Goal: Task Accomplishment & Management: Complete application form

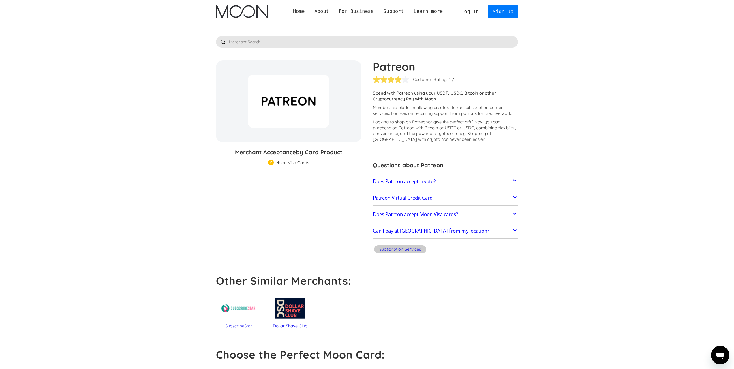
click at [245, 19] on div "Home About About Moon Careers Founder's Letter For Business Business Moon APIs …" at bounding box center [366, 11] width 319 height 23
click at [310, 14] on link "Home" at bounding box center [298, 11] width 21 height 7
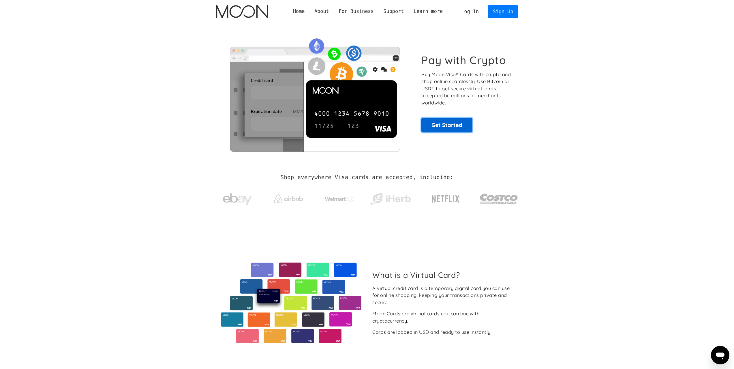
click at [426, 128] on link "Get Started" at bounding box center [446, 125] width 51 height 14
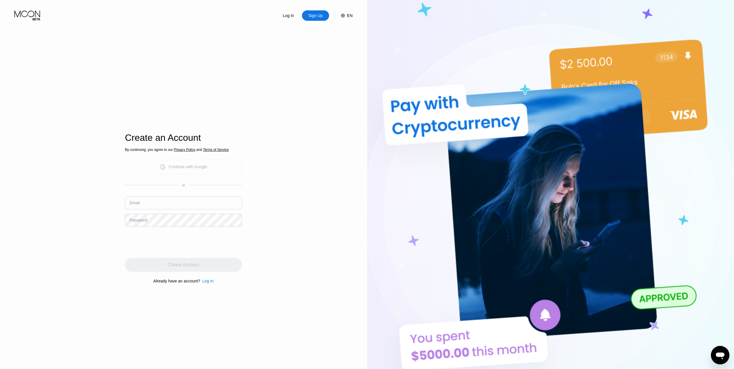
click at [213, 166] on div "Continue with Google" at bounding box center [183, 167] width 117 height 14
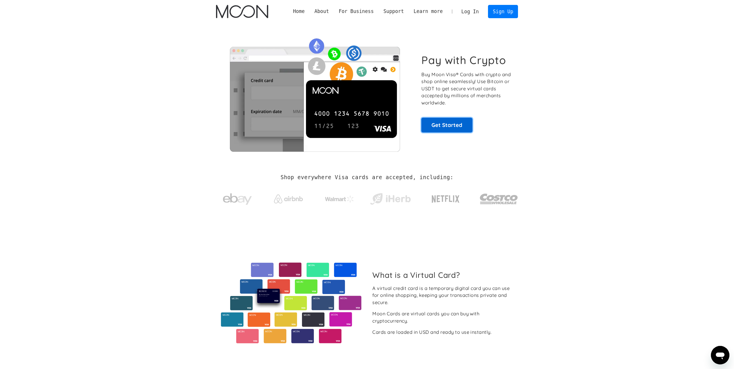
click at [460, 131] on link "Get Started" at bounding box center [446, 125] width 51 height 14
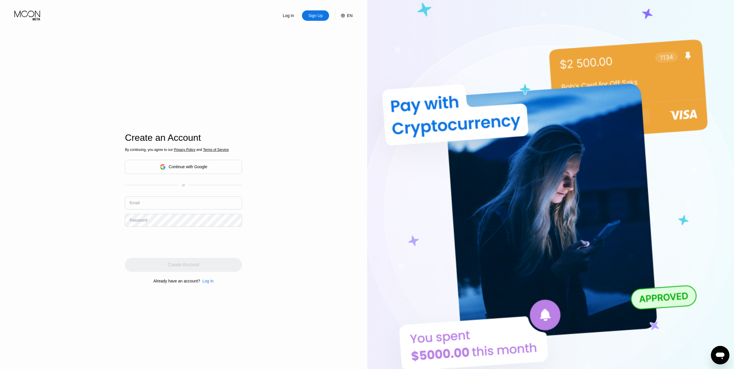
click at [213, 163] on div "Continue with Google" at bounding box center [183, 167] width 117 height 14
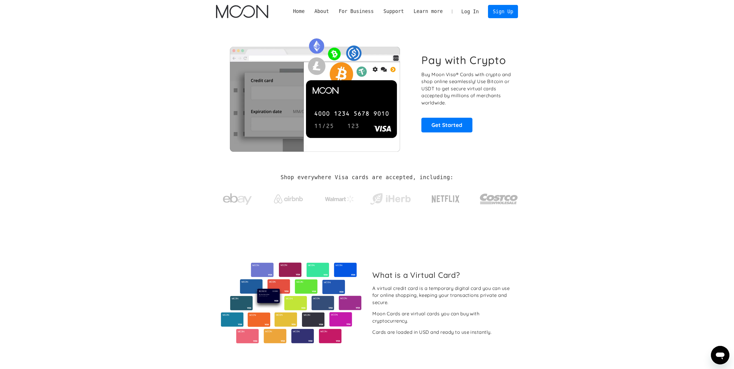
click at [479, 15] on link "Log In" at bounding box center [470, 11] width 27 height 13
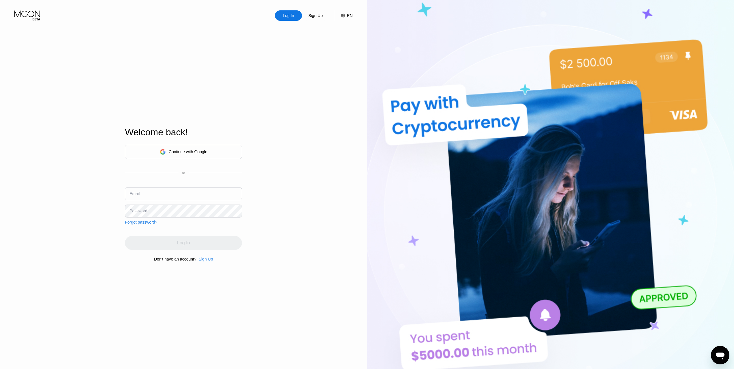
click at [179, 187] on input "text" at bounding box center [183, 193] width 117 height 13
click at [189, 155] on div "Continue with Google" at bounding box center [184, 151] width 48 height 9
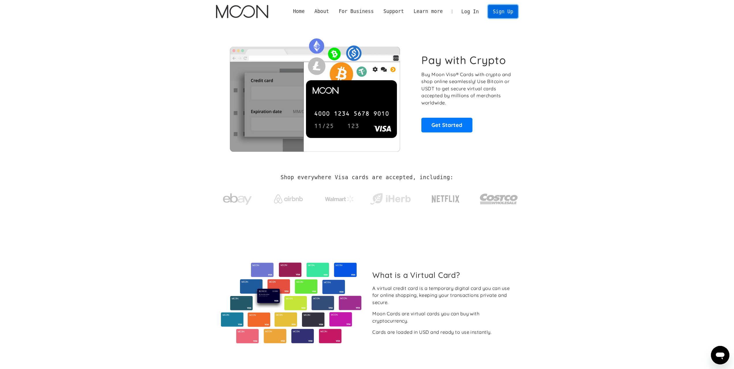
click at [502, 11] on link "Sign Up" at bounding box center [503, 11] width 30 height 13
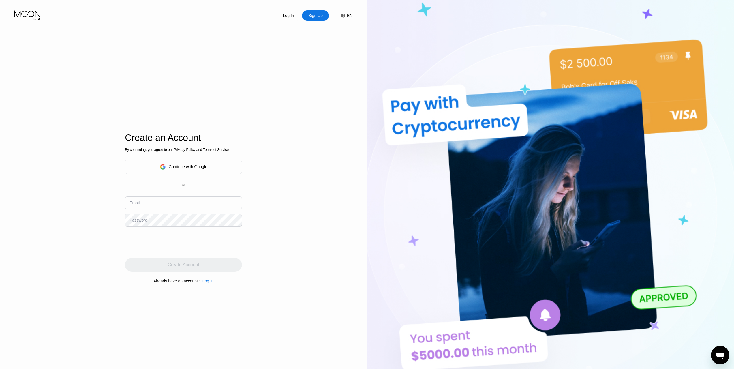
click at [164, 200] on input "text" at bounding box center [183, 202] width 117 height 13
click at [207, 283] on div "Log In" at bounding box center [207, 281] width 11 height 5
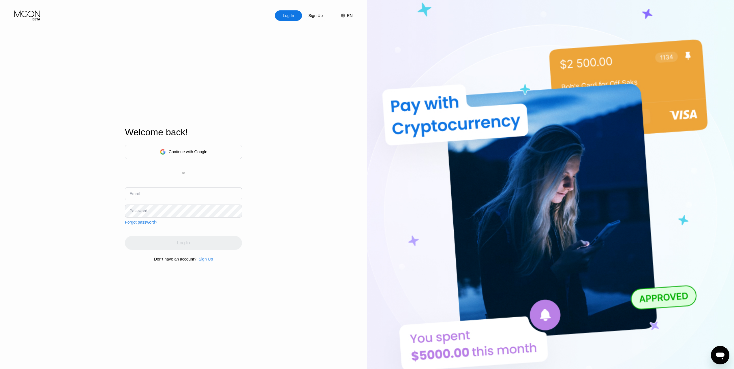
click at [211, 264] on div "Welcome back! Continue with Google or Email Password Forgot password? Log In Do…" at bounding box center [183, 194] width 117 height 406
click at [210, 261] on div "Sign Up" at bounding box center [206, 259] width 14 height 5
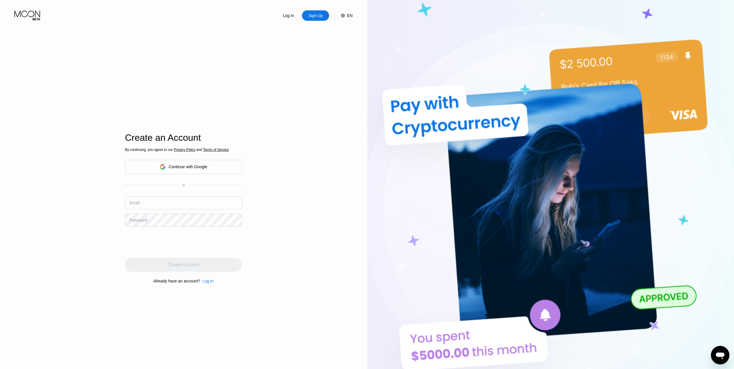
click at [167, 201] on input "text" at bounding box center [183, 202] width 117 height 13
type input "[EMAIL_ADDRESS][DOMAIN_NAME]"
click at [163, 270] on div "Create Account" at bounding box center [183, 265] width 117 height 14
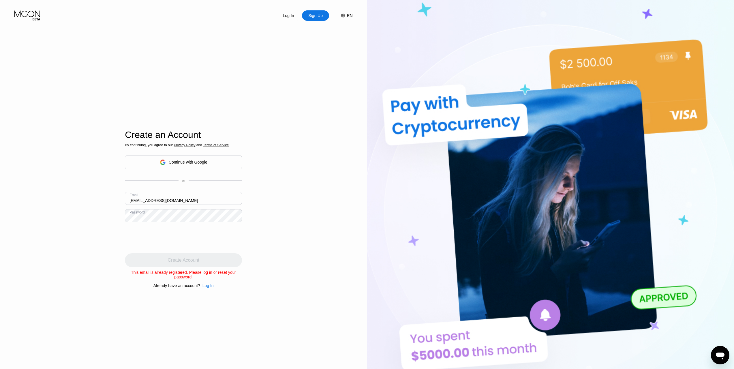
click at [207, 288] on div "Log In" at bounding box center [207, 285] width 11 height 5
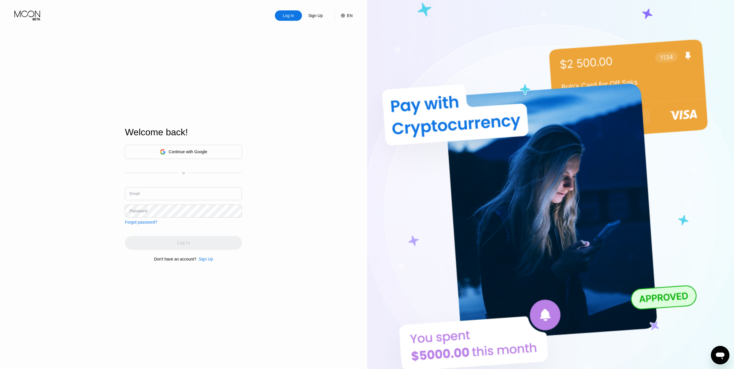
click at [137, 221] on div "Forgot password?" at bounding box center [141, 222] width 32 height 5
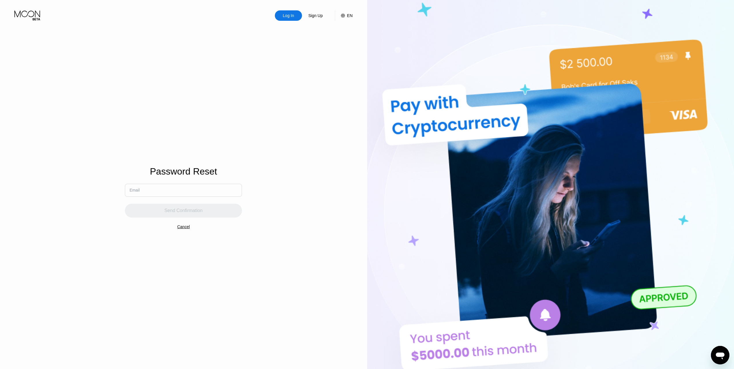
click at [187, 180] on div "Password Reset" at bounding box center [183, 175] width 67 height 18
click at [181, 185] on input "text" at bounding box center [183, 190] width 117 height 13
type input "nikmos021205@gmail.com"
click at [195, 208] on div "Send Confirmation" at bounding box center [183, 211] width 38 height 6
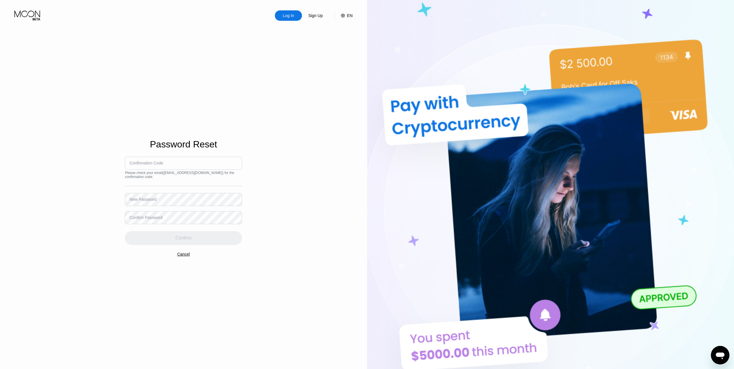
click at [168, 163] on input at bounding box center [183, 163] width 117 height 13
click at [157, 155] on div "Password Reset" at bounding box center [183, 148] width 67 height 18
click at [156, 161] on div "Confirmation Code" at bounding box center [147, 163] width 34 height 5
click at [158, 161] on div "Confirmation Code" at bounding box center [147, 163] width 34 height 5
click at [157, 164] on div "Confirmation Code" at bounding box center [147, 163] width 34 height 5
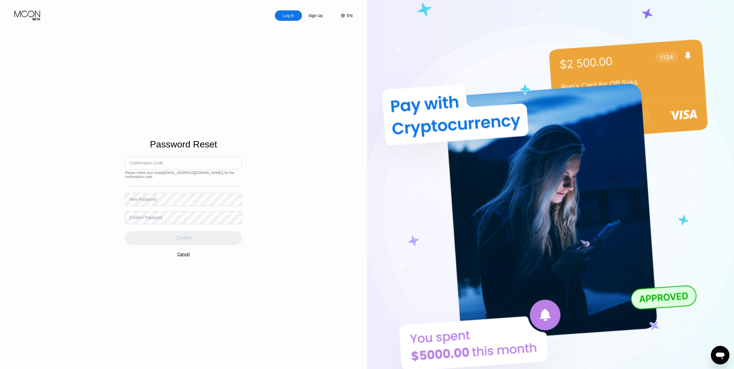
click at [141, 167] on input at bounding box center [183, 163] width 117 height 13
paste input "556665"
type input "556665"
click at [184, 233] on div "Confirm" at bounding box center [183, 238] width 117 height 14
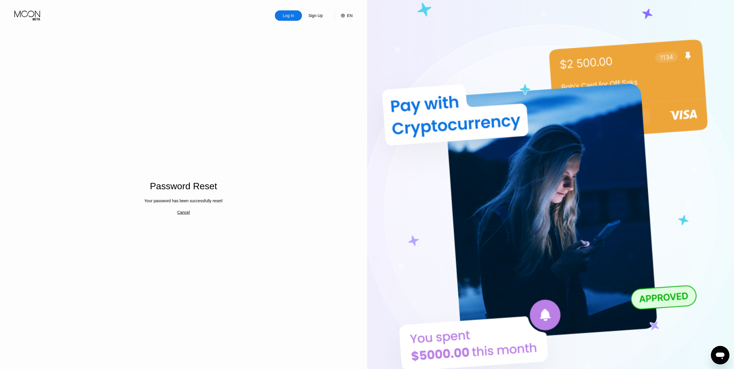
click at [184, 213] on div "Cancel" at bounding box center [183, 212] width 13 height 5
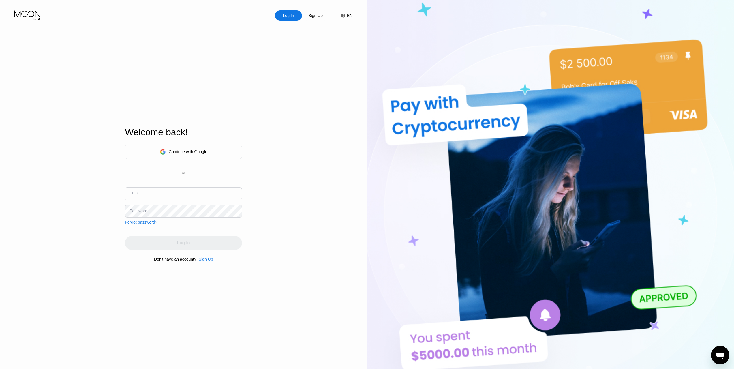
click at [166, 196] on input "text" at bounding box center [183, 193] width 117 height 13
type input "nikmos021205@gmail.com"
click at [156, 237] on div "Log In" at bounding box center [183, 243] width 117 height 14
click at [313, 17] on div "Sign Up" at bounding box center [316, 16] width 16 height 6
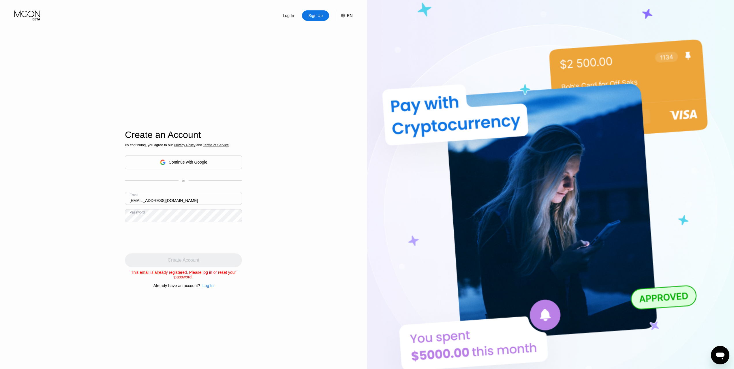
click at [297, 15] on div "Log In" at bounding box center [288, 15] width 27 height 10
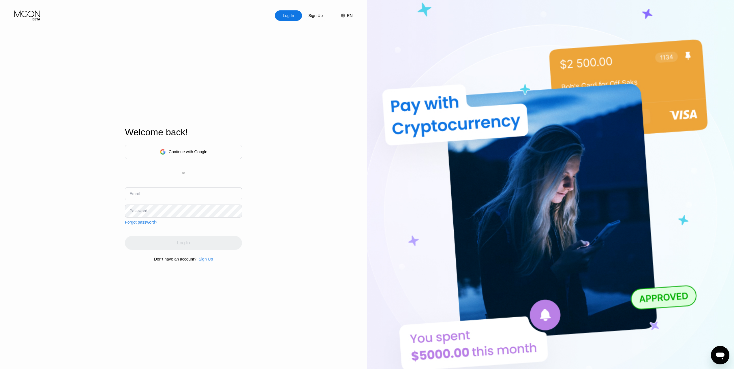
click at [316, 14] on div "Sign Up" at bounding box center [316, 16] width 16 height 6
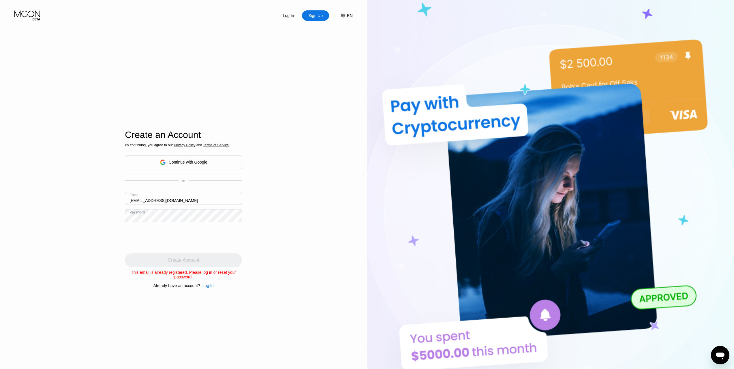
click at [292, 10] on div "Log In Sign Up EN Language Select an item Save" at bounding box center [183, 10] width 367 height 21
click at [318, 16] on div "Sign Up" at bounding box center [316, 16] width 16 height 6
click at [178, 166] on div "Continue with Google" at bounding box center [183, 162] width 117 height 14
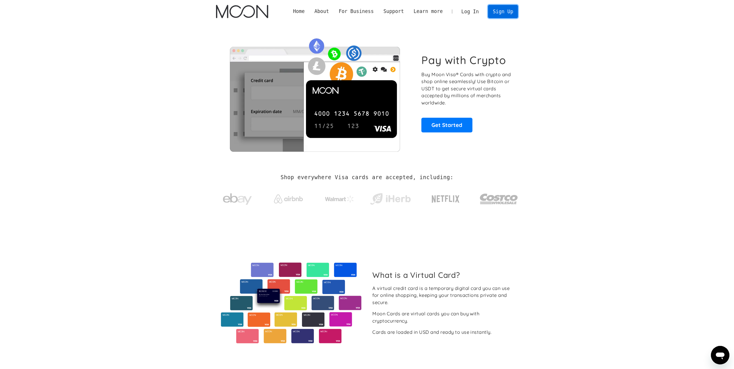
click at [509, 14] on link "Sign Up" at bounding box center [503, 11] width 30 height 13
drag, startPoint x: 164, startPoint y: 104, endPoint x: 156, endPoint y: 99, distance: 9.7
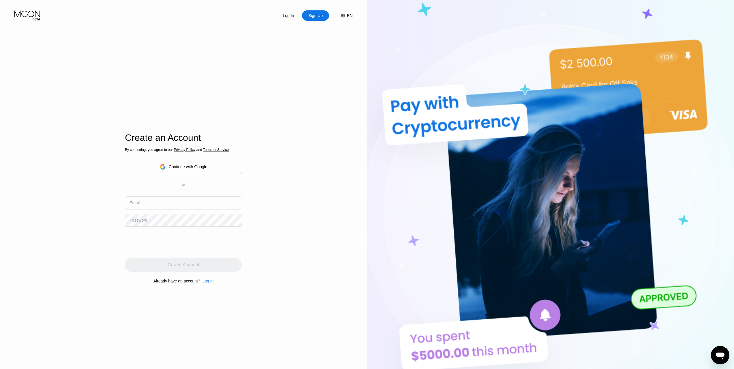
click at [162, 202] on input "text" at bounding box center [183, 202] width 117 height 13
click at [284, 15] on div "Log In" at bounding box center [288, 16] width 12 height 6
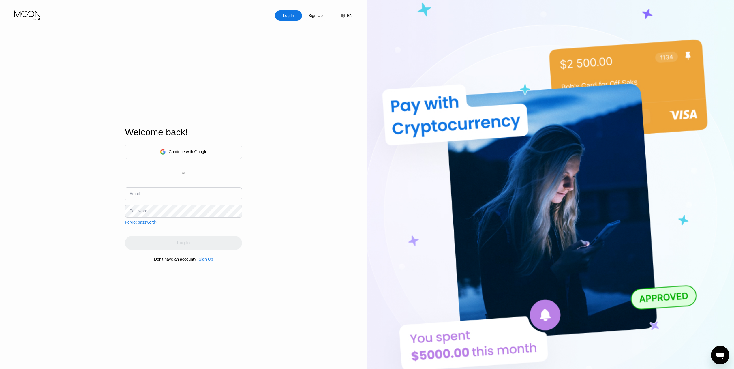
click at [156, 197] on input "text" at bounding box center [183, 193] width 117 height 13
type input "[EMAIL_ADDRESS][DOMAIN_NAME]"
click at [161, 245] on div "Log In" at bounding box center [183, 243] width 117 height 14
drag, startPoint x: 161, startPoint y: 72, endPoint x: 148, endPoint y: 67, distance: 13.8
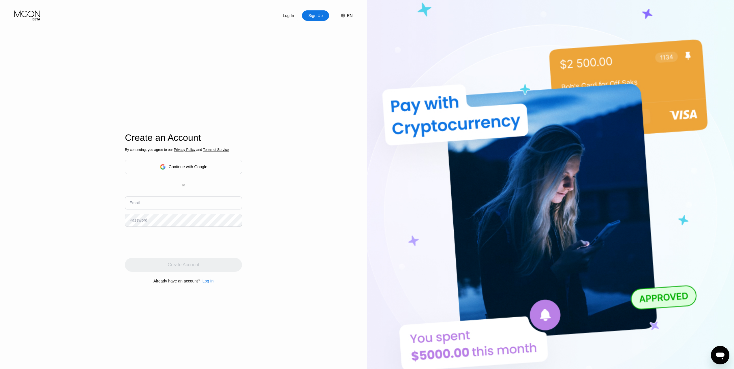
drag, startPoint x: 164, startPoint y: 92, endPoint x: 162, endPoint y: 89, distance: 3.8
